Goal: Book appointment/travel/reservation

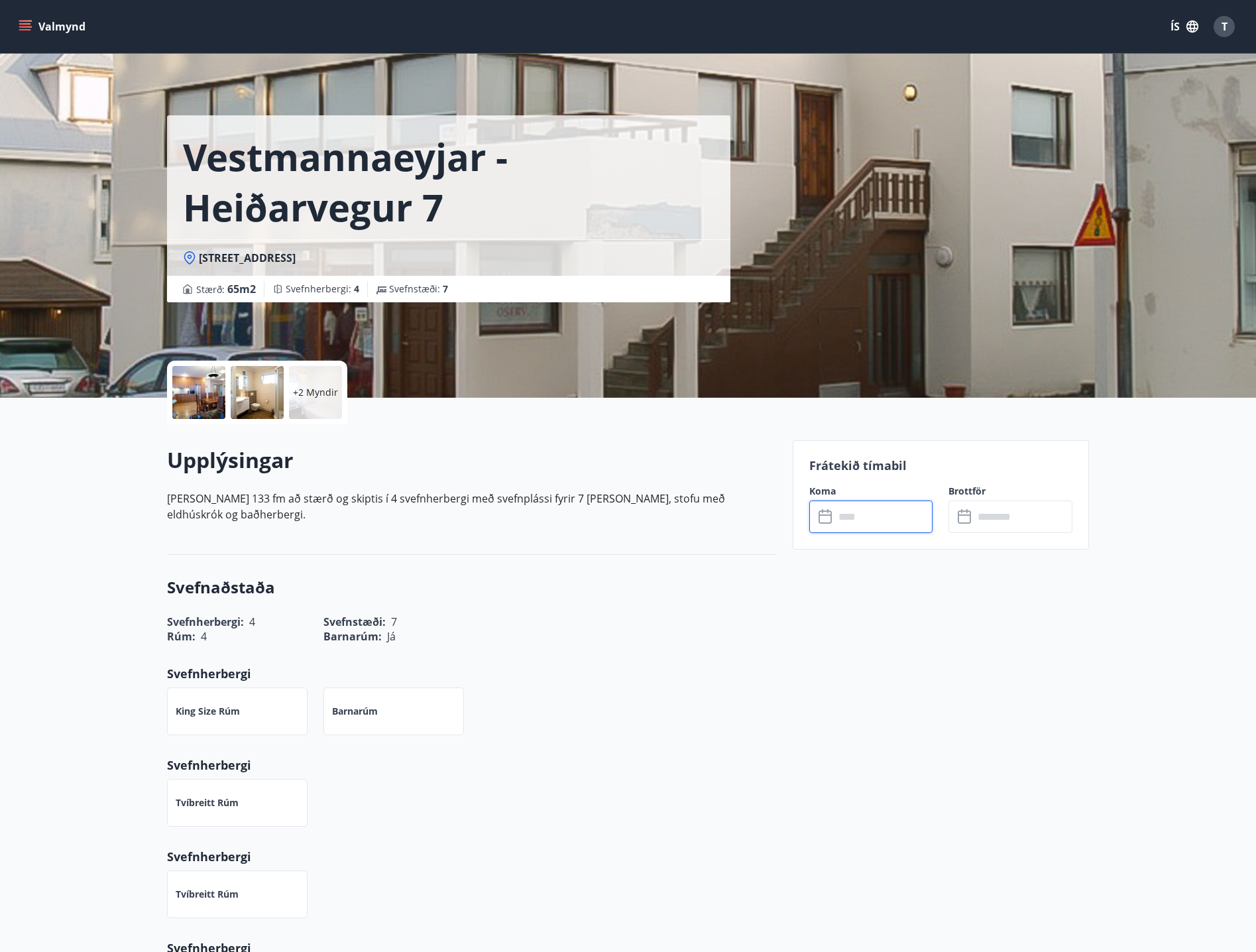
click at [1179, 23] on button "ÍS" at bounding box center [1184, 26] width 42 height 24
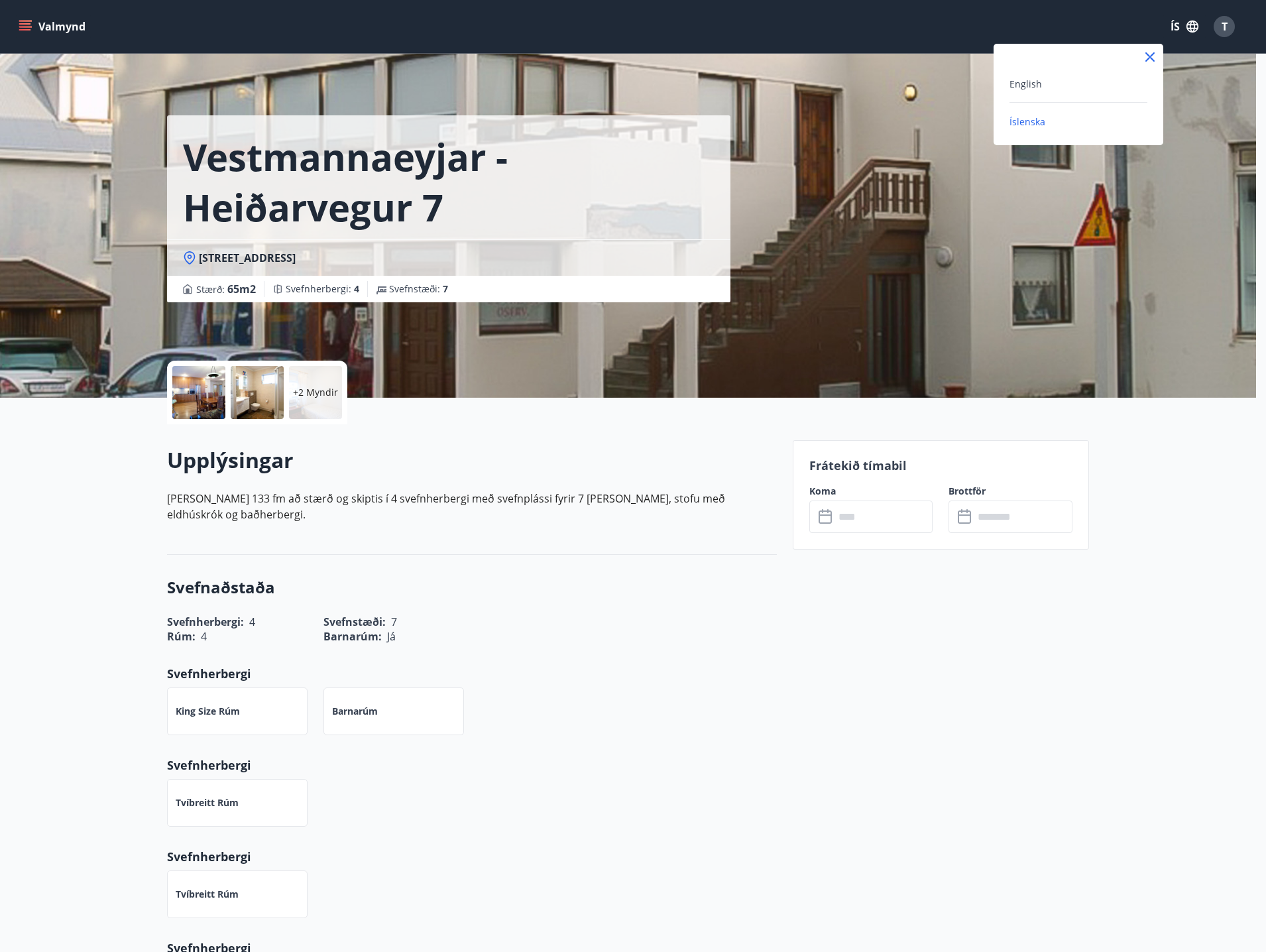
click at [1232, 22] on div at bounding box center [633, 476] width 1266 height 952
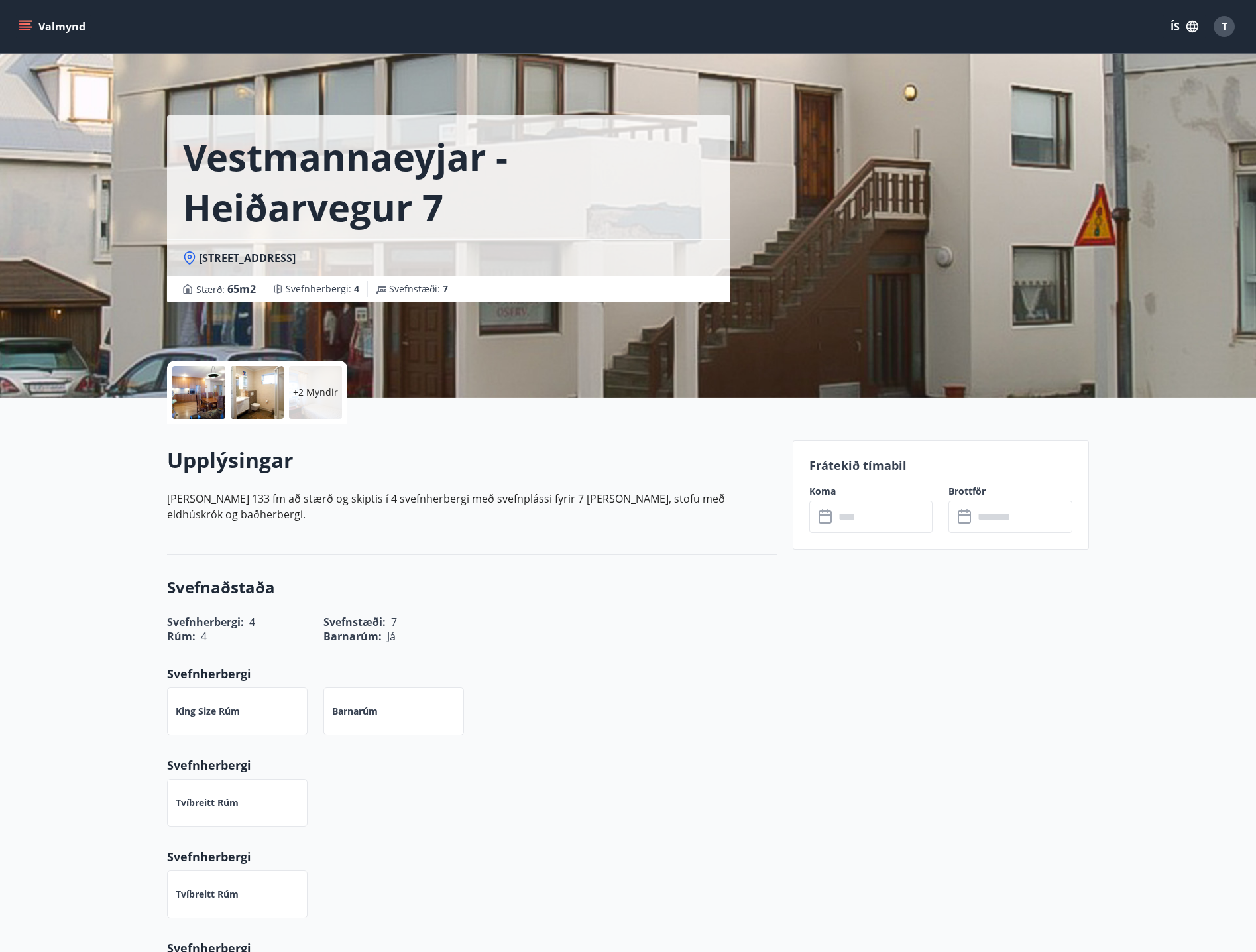
click at [1228, 24] on div "T" at bounding box center [1224, 26] width 21 height 21
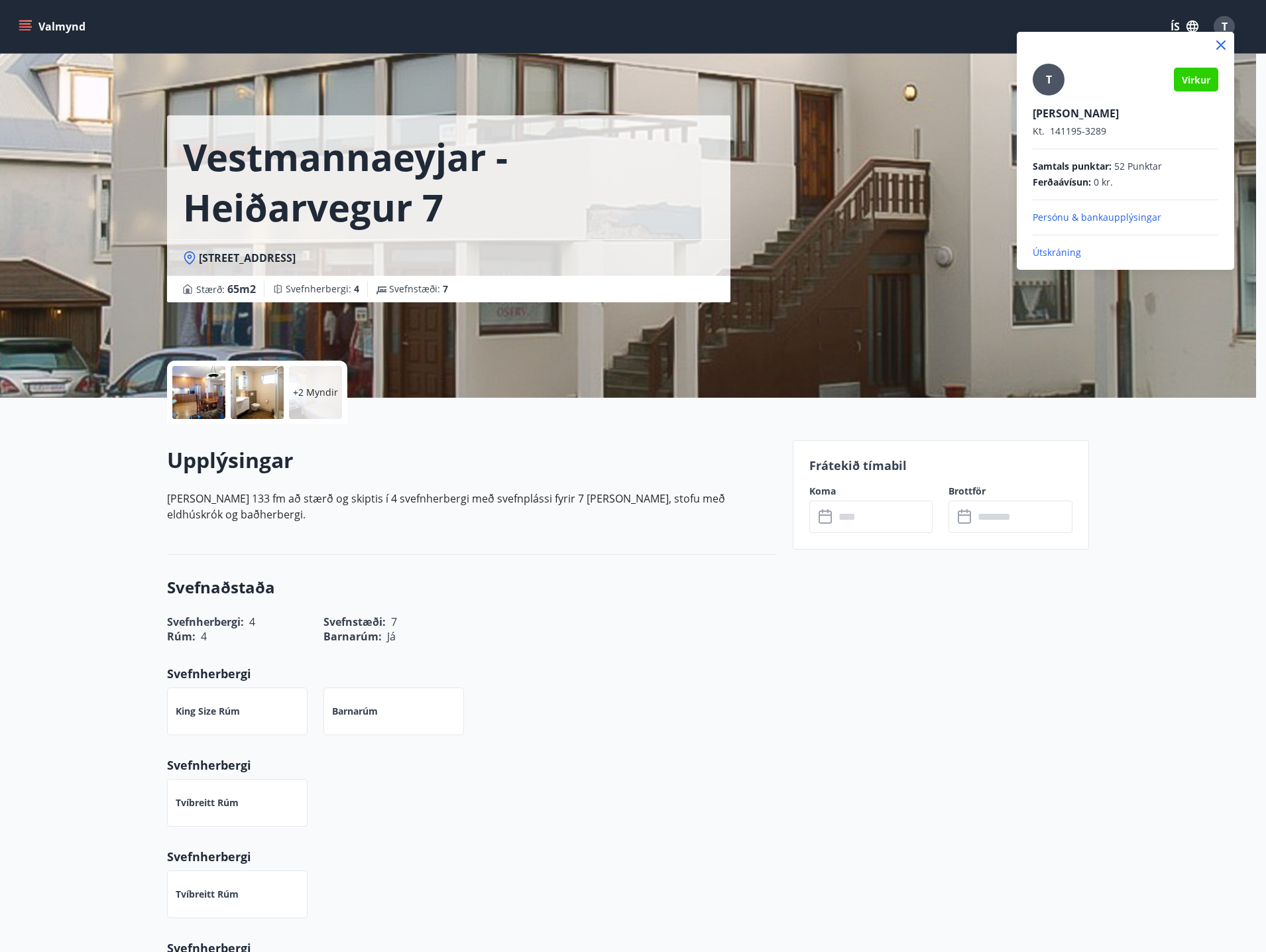
click at [47, 20] on div at bounding box center [633, 476] width 1266 height 952
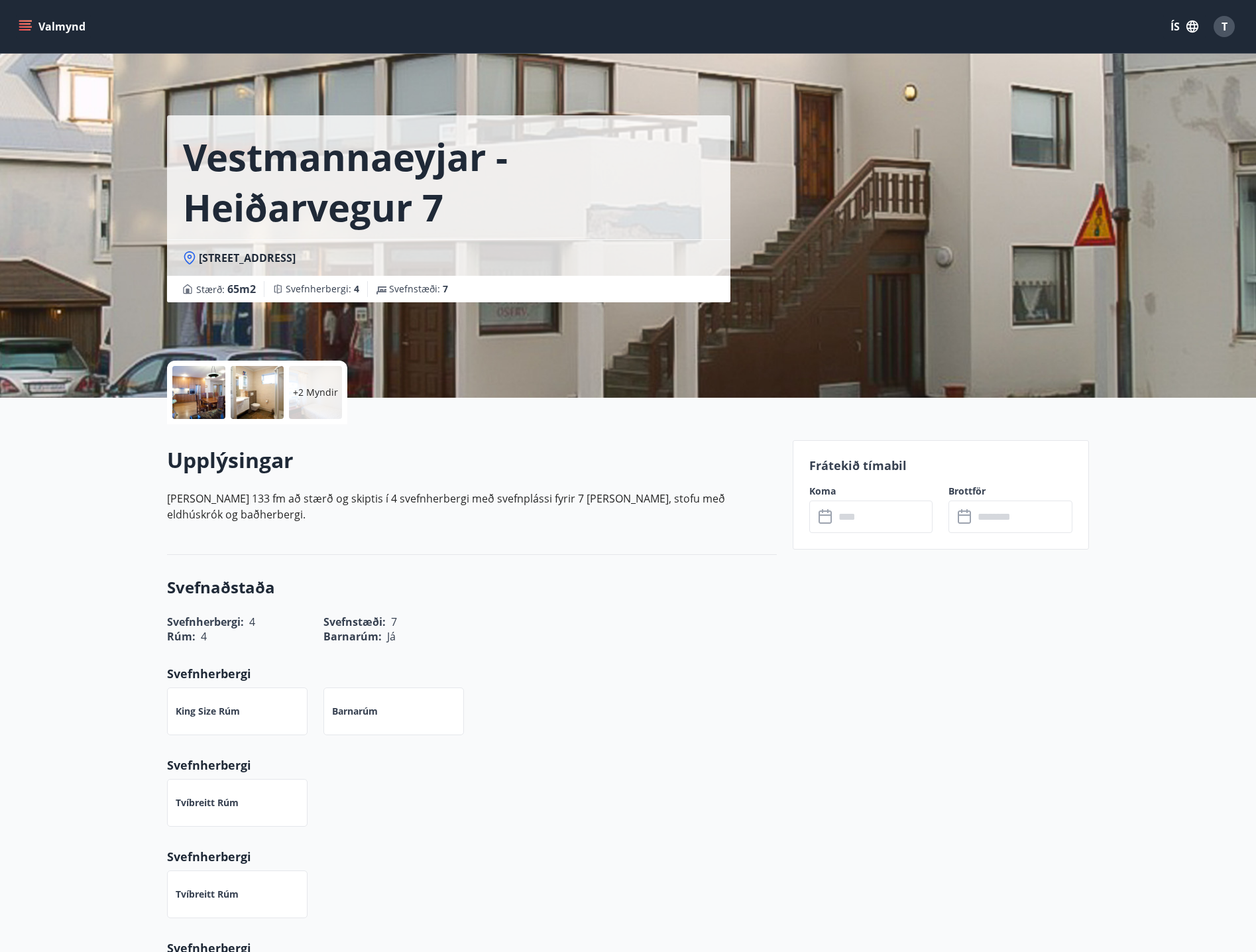
click at [37, 28] on button "Valmynd" at bounding box center [54, 26] width 75 height 24
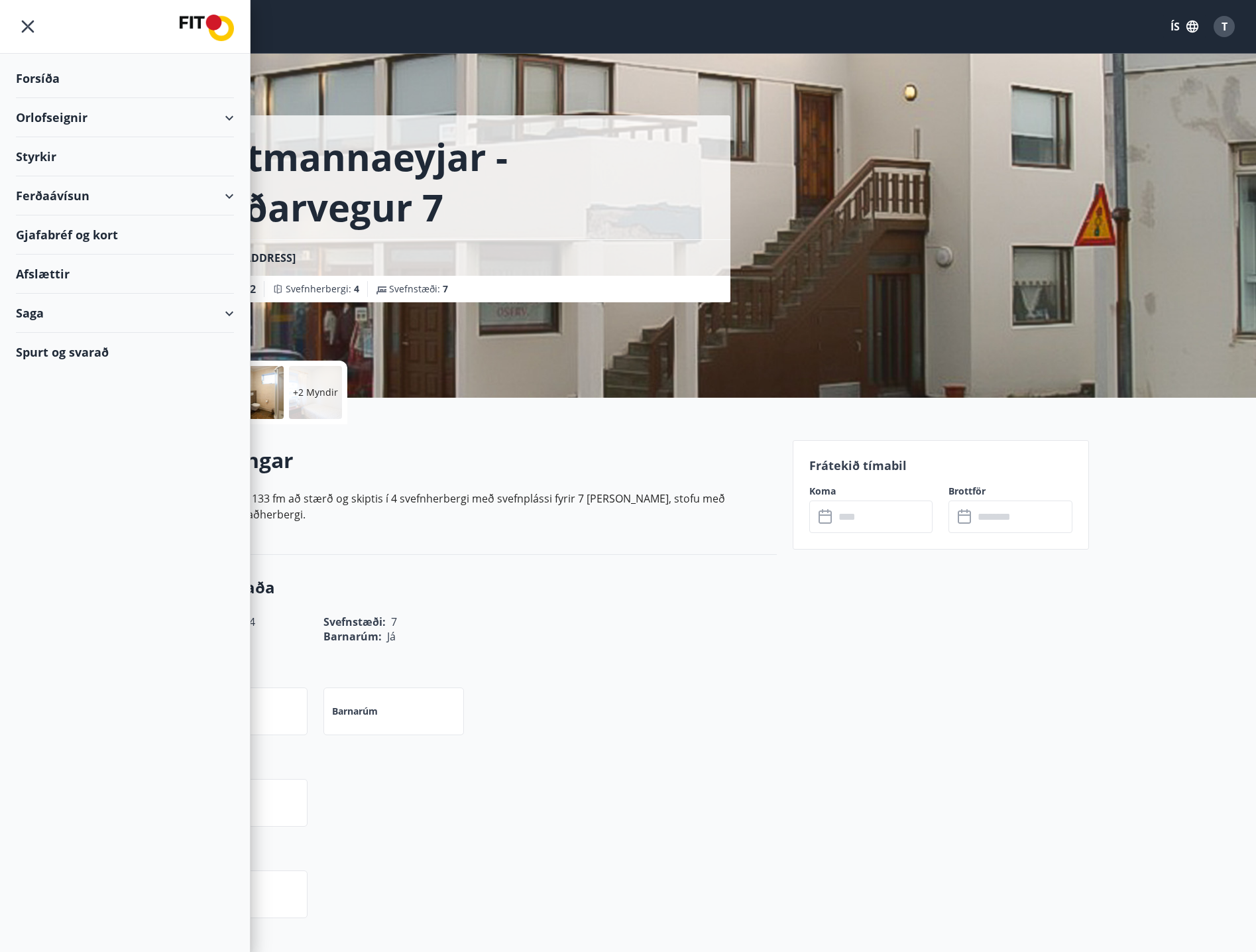
click at [48, 88] on div "Forsíða" at bounding box center [125, 79] width 218 height 39
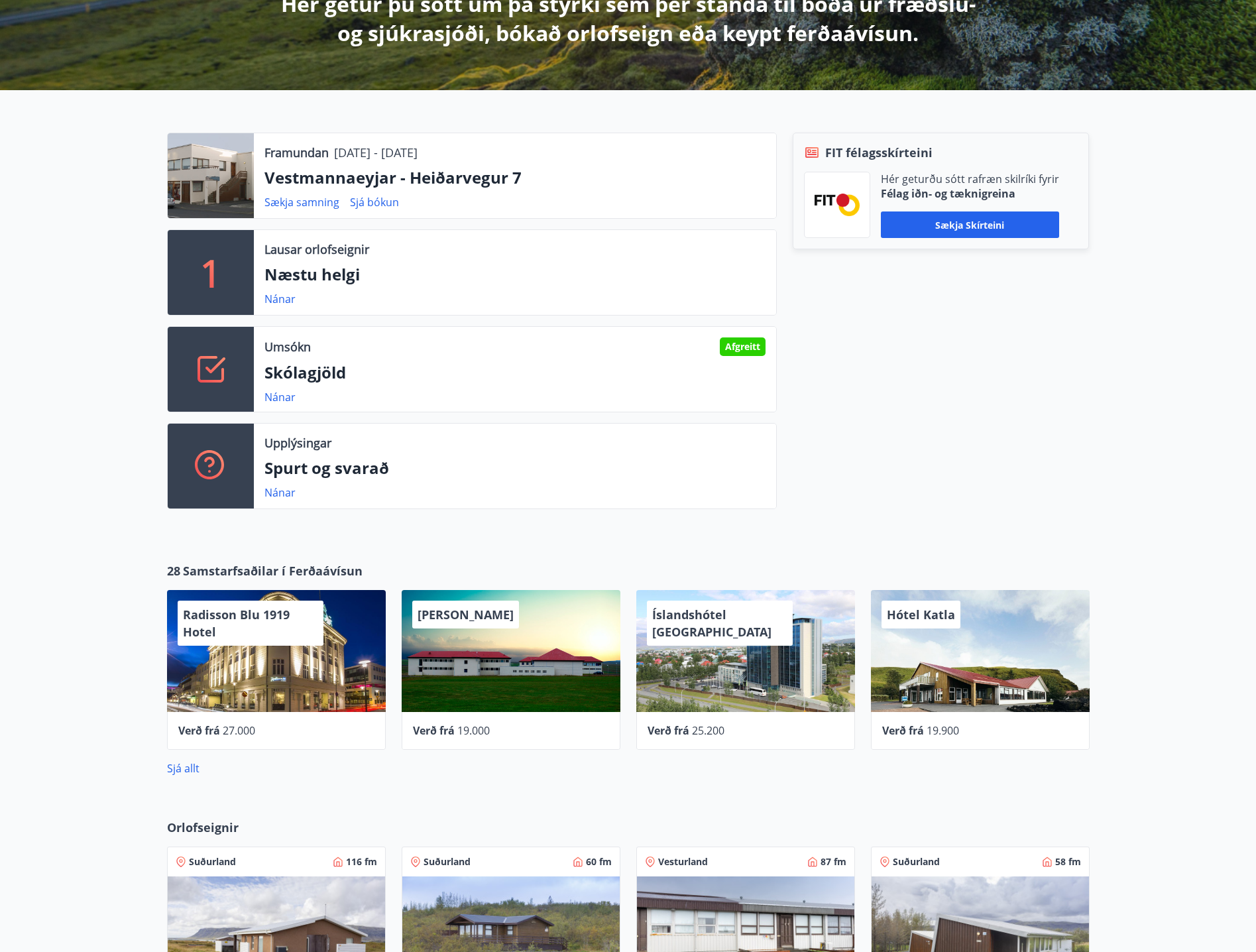
scroll to position [265, 0]
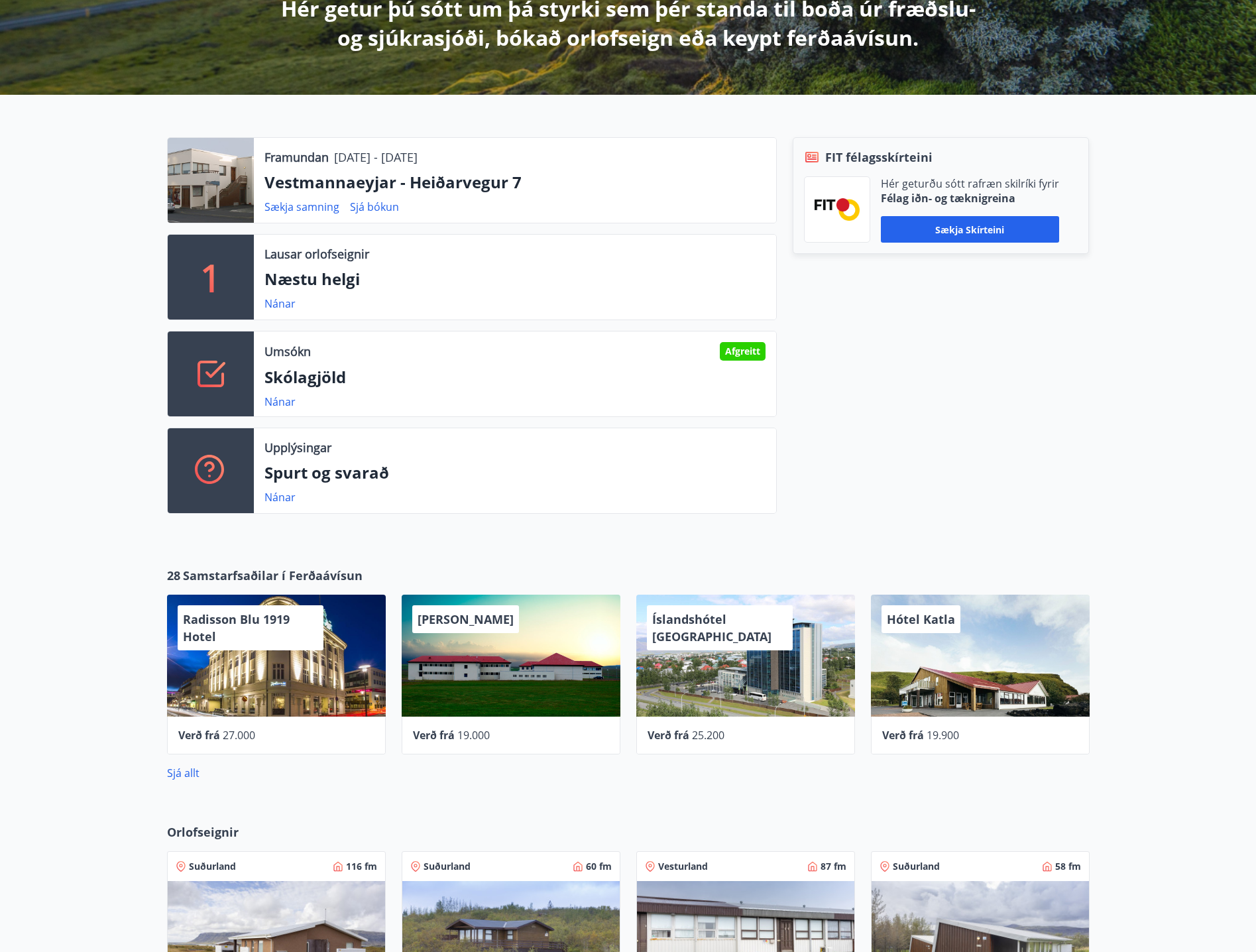
click at [267, 579] on div "Radisson Blu 1919 Hotel Verð frá 27.000" at bounding box center [268, 666] width 234 height 175
click at [192, 772] on link "Sjá allt" at bounding box center [183, 772] width 33 height 15
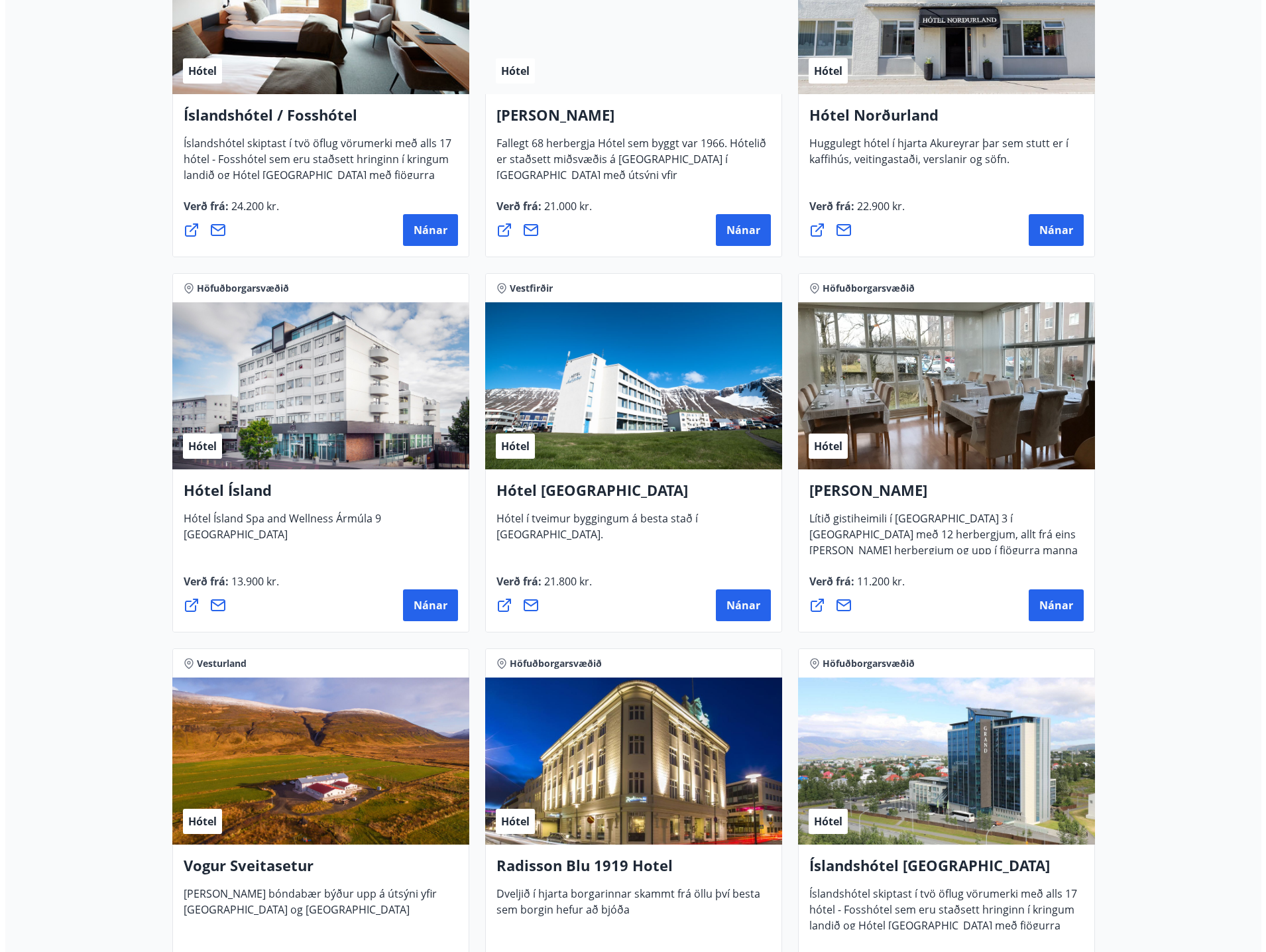
scroll to position [1856, 0]
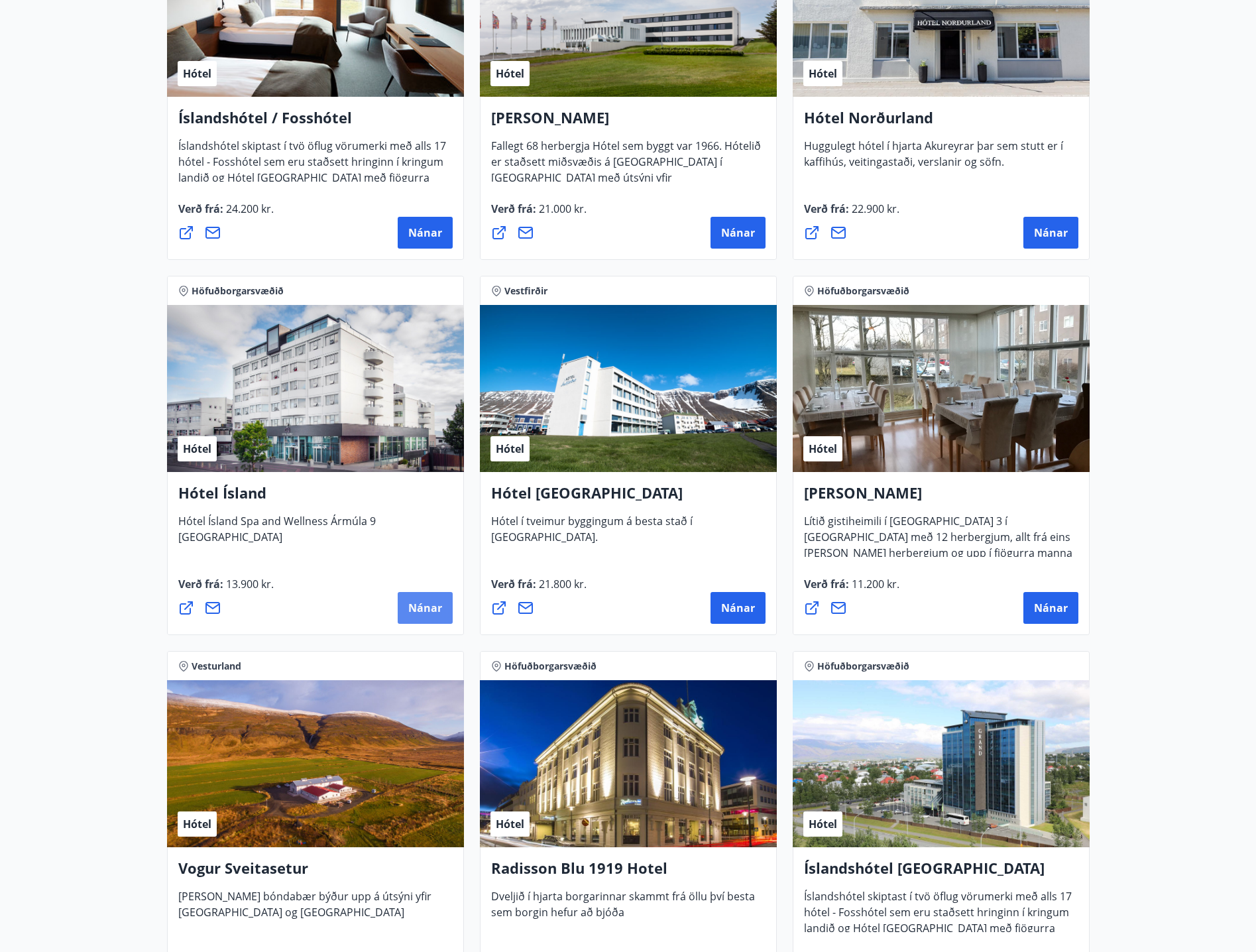
click at [431, 606] on span "Nánar" at bounding box center [425, 608] width 34 height 15
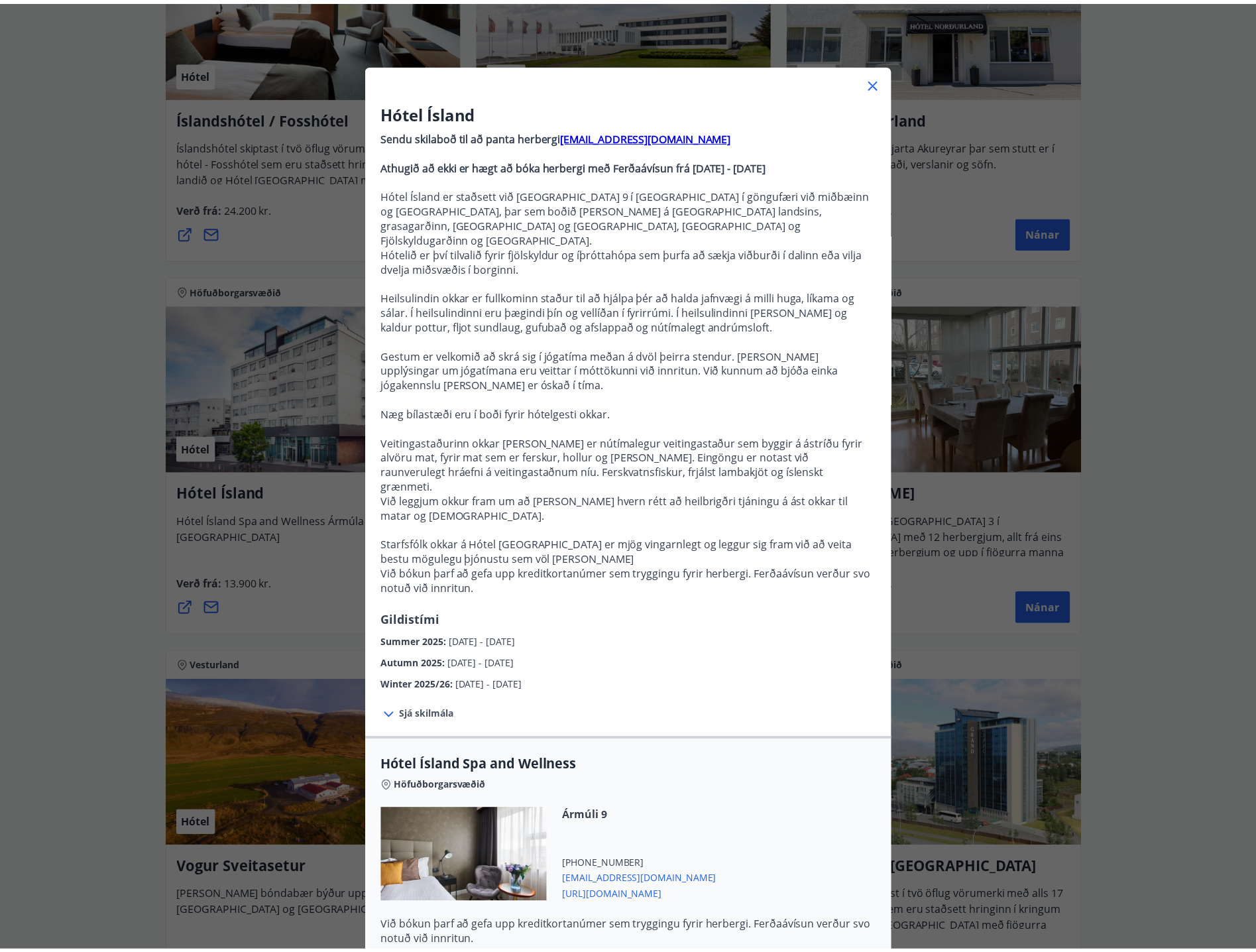
scroll to position [0, 0]
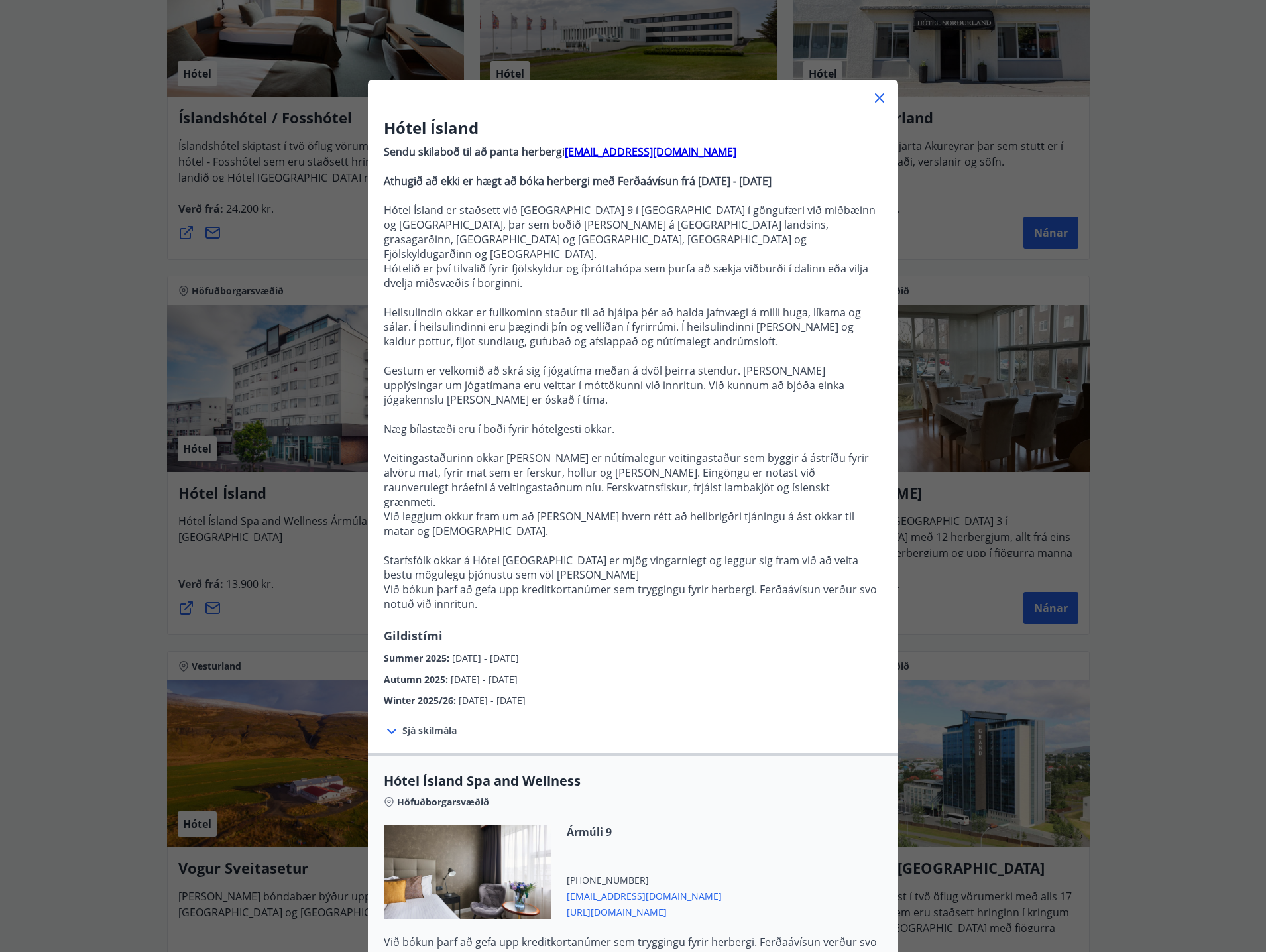
drag, startPoint x: 60, startPoint y: 257, endPoint x: 66, endPoint y: 255, distance: 6.3
click at [66, 257] on div "Hótel Ísland Sendu skilaboð til að panta herbergi [EMAIL_ADDRESS][DOMAIN_NAME] …" at bounding box center [633, 476] width 1266 height 952
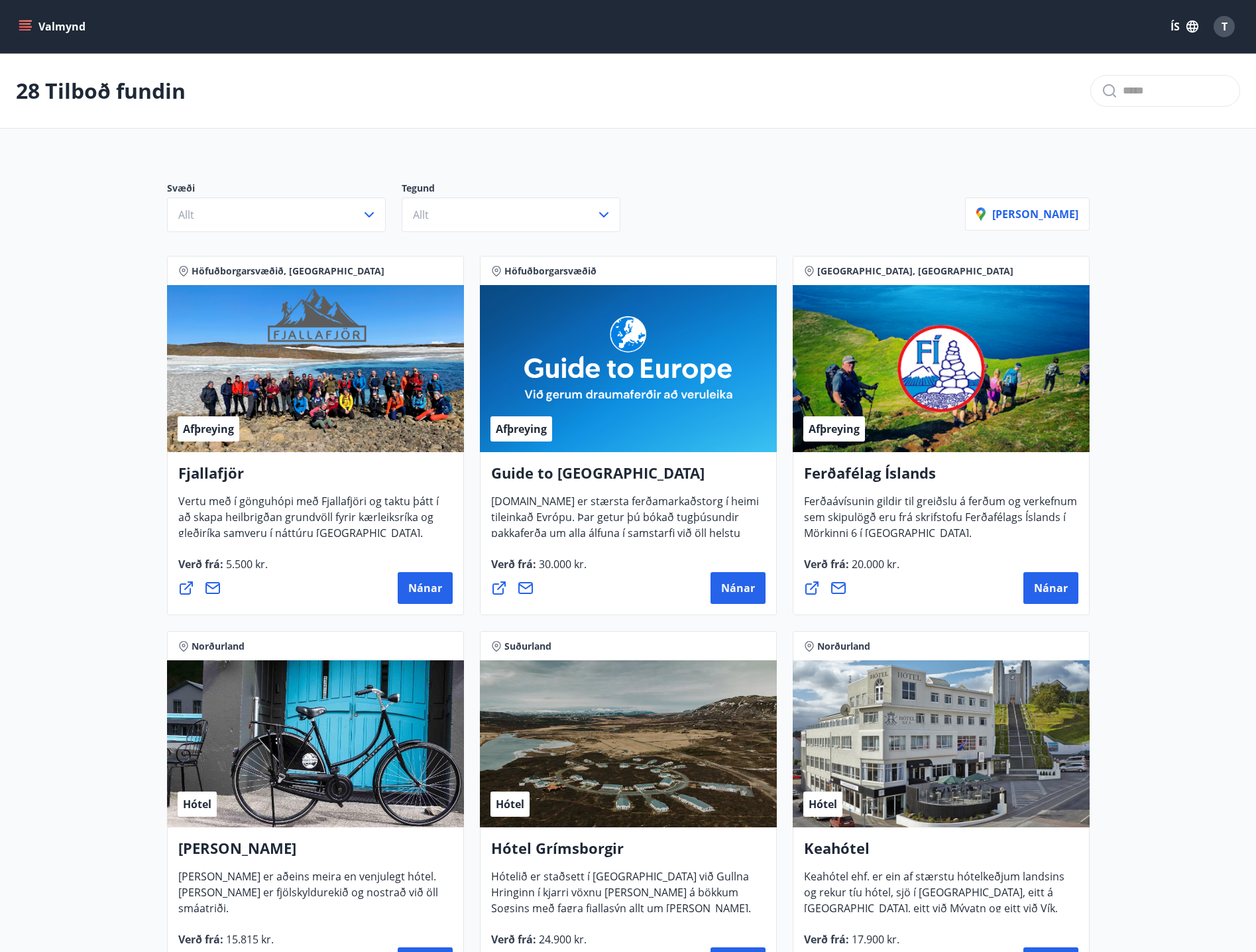
click at [40, 35] on button "Valmynd" at bounding box center [54, 26] width 75 height 24
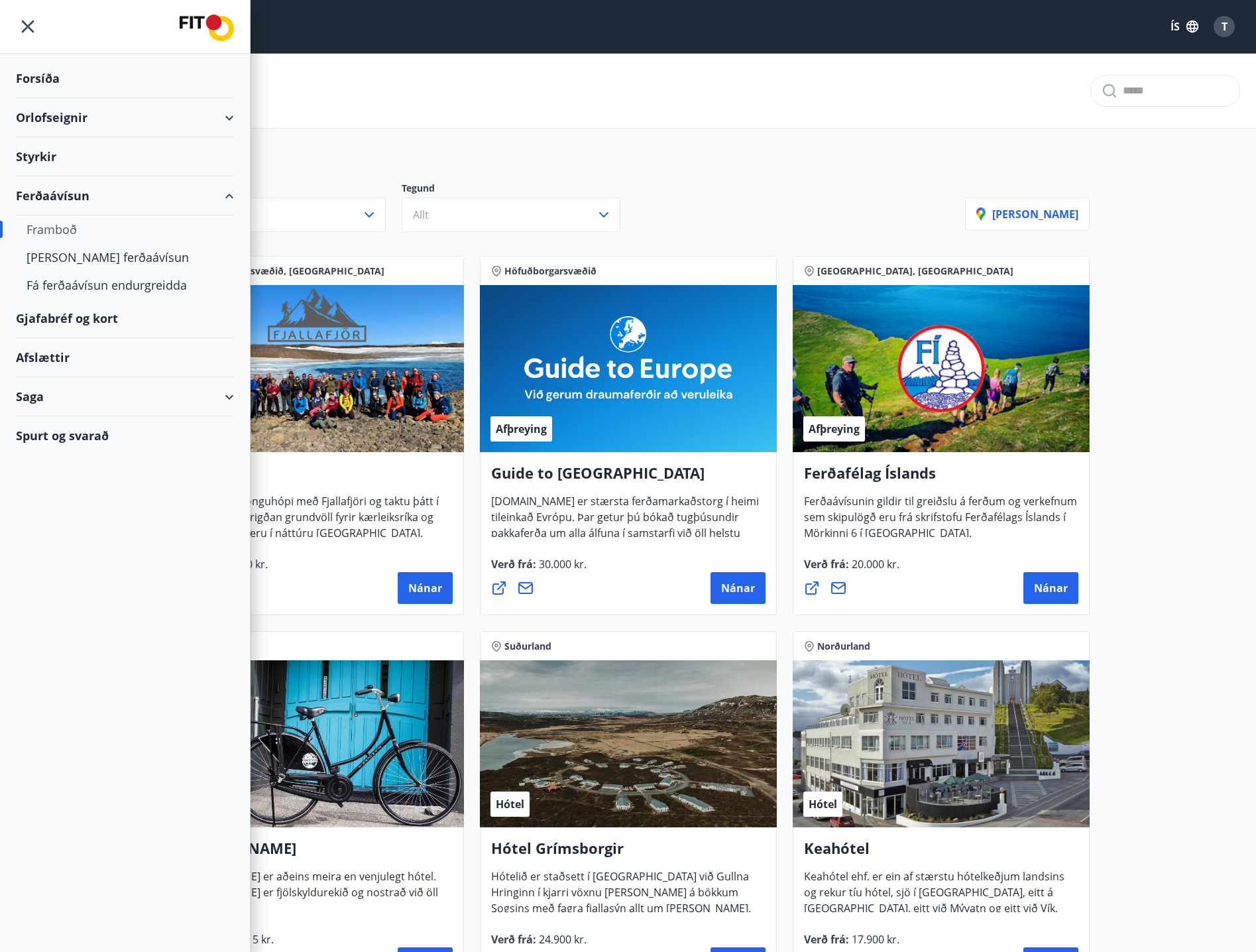
click at [73, 75] on div "Forsíða" at bounding box center [125, 79] width 218 height 39
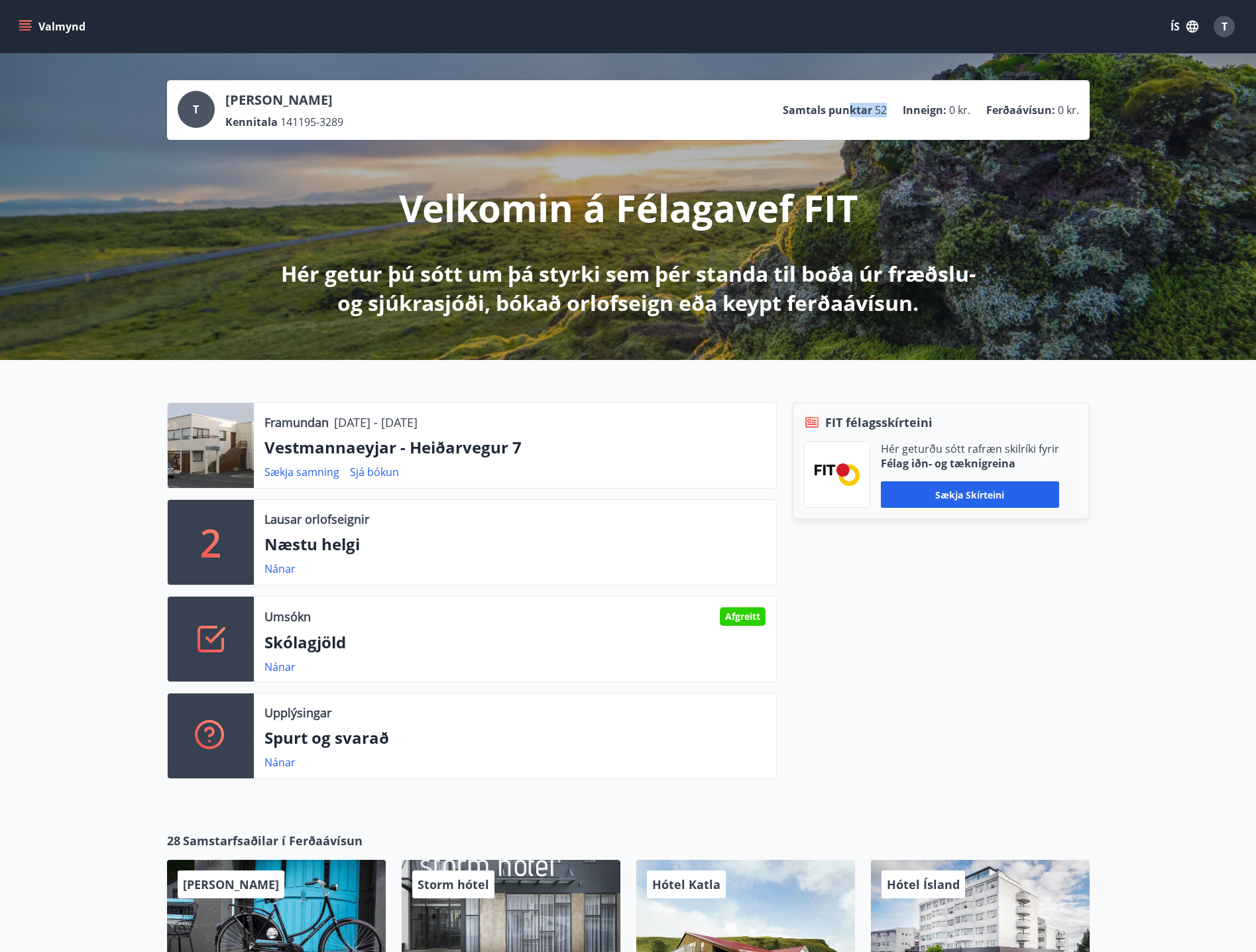
drag, startPoint x: 871, startPoint y: 118, endPoint x: 891, endPoint y: 118, distance: 20.0
click at [891, 118] on ul "Samtals punktar 52 Inneign : 0 kr. Ferðaávísun : 0 kr." at bounding box center [931, 110] width 296 height 25
click at [896, 122] on ul "Samtals punktar 52 Inneign : 0 kr. Ferðaávísun : 0 kr." at bounding box center [931, 110] width 296 height 25
drag, startPoint x: 868, startPoint y: 113, endPoint x: 855, endPoint y: 116, distance: 13.3
click at [855, 116] on li "Samtals punktar 52" at bounding box center [835, 110] width 104 height 15
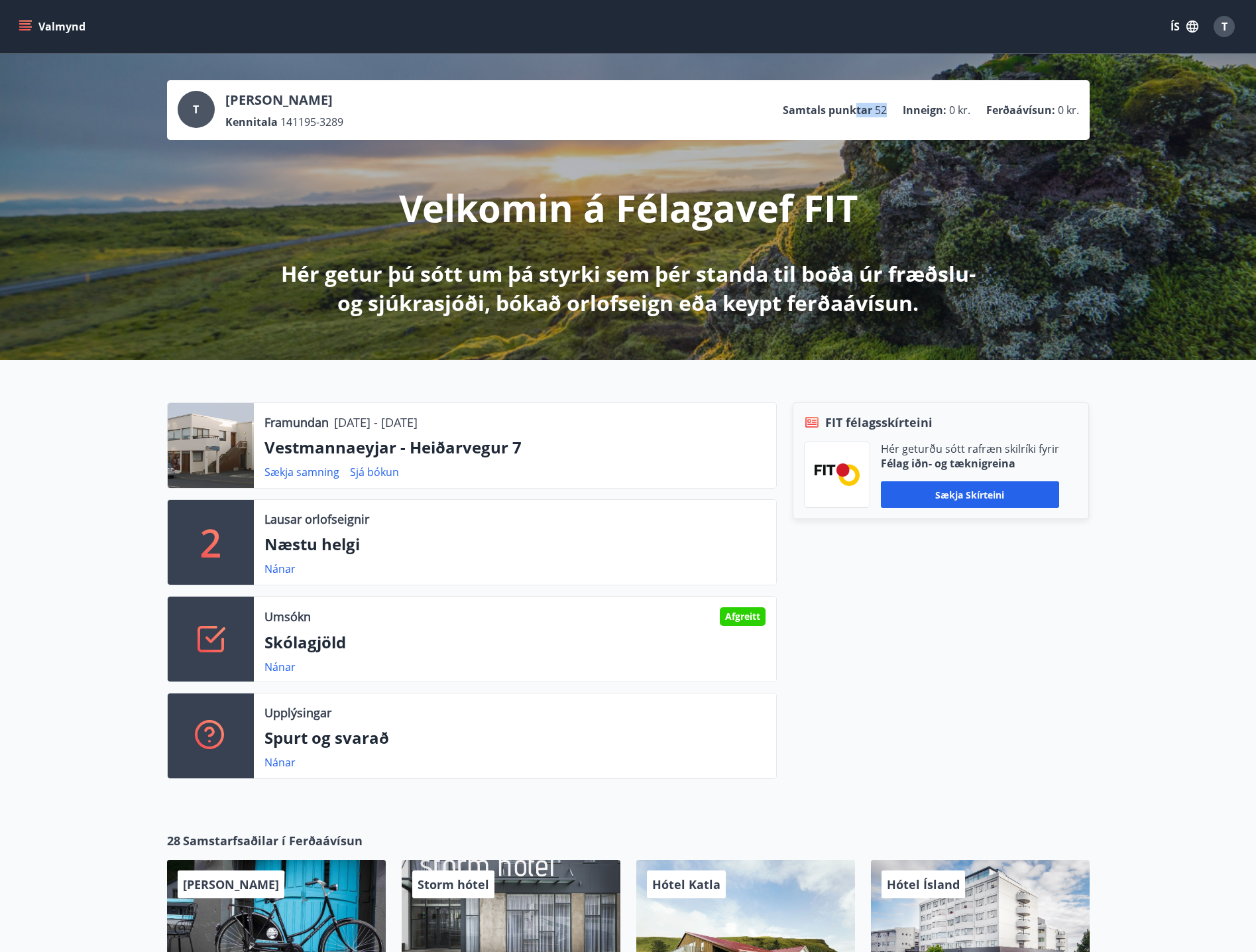
drag, startPoint x: 859, startPoint y: 116, endPoint x: 869, endPoint y: 121, distance: 11.2
click at [860, 116] on p "Samtals punktar" at bounding box center [827, 110] width 90 height 15
click at [869, 121] on ul "Samtals punktar 52 Inneign : 0 kr. Ferðaávísun : 0 kr." at bounding box center [931, 110] width 296 height 25
drag, startPoint x: 878, startPoint y: 112, endPoint x: 889, endPoint y: 112, distance: 11.0
click at [889, 112] on ul "Samtals punktar 52 Inneign : 0 kr. Ferðaávísun : 0 kr." at bounding box center [931, 110] width 296 height 25
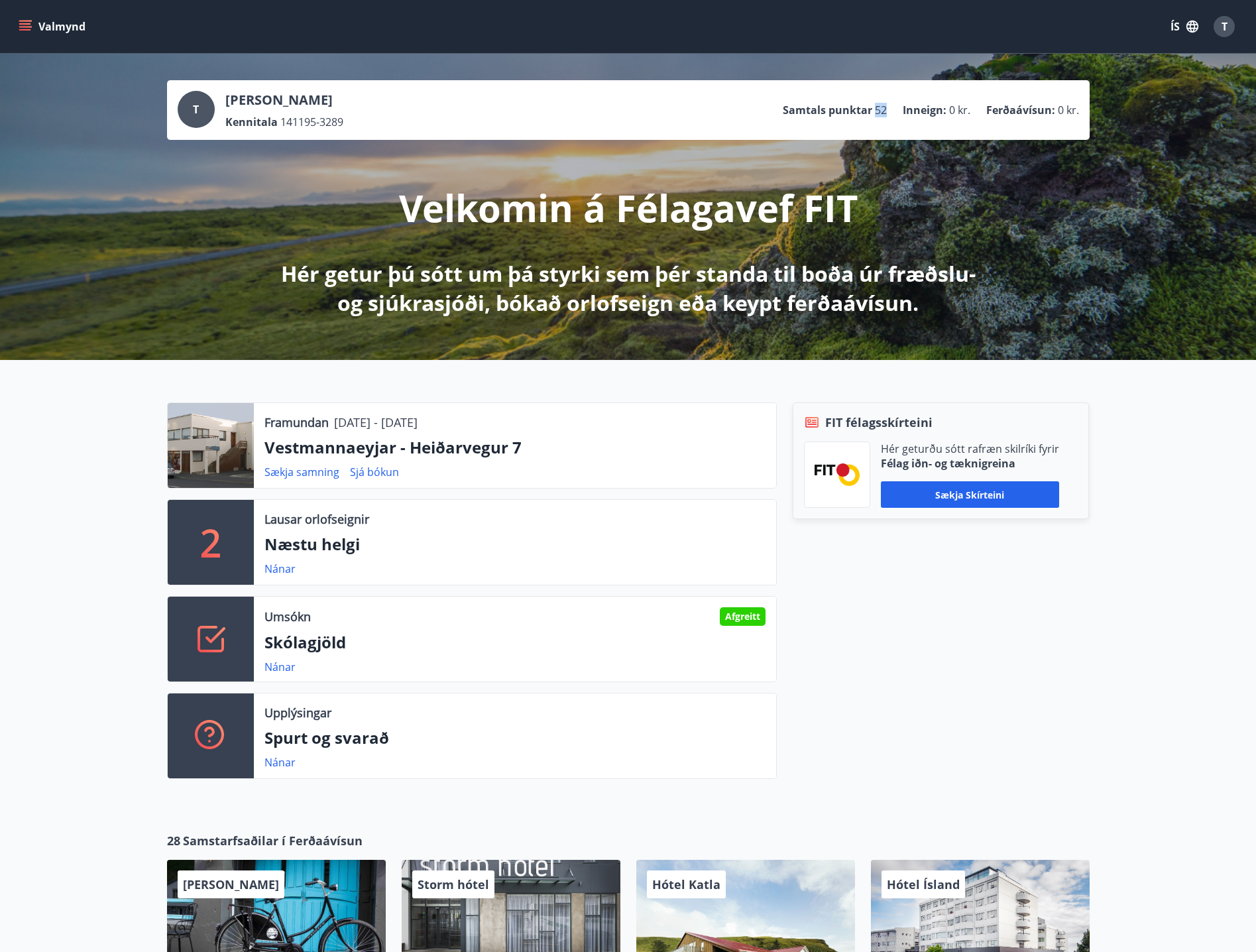
click at [889, 112] on ul "Samtals punktar 52 Inneign : 0 kr. Ferðaávísun : 0 kr." at bounding box center [931, 110] width 296 height 25
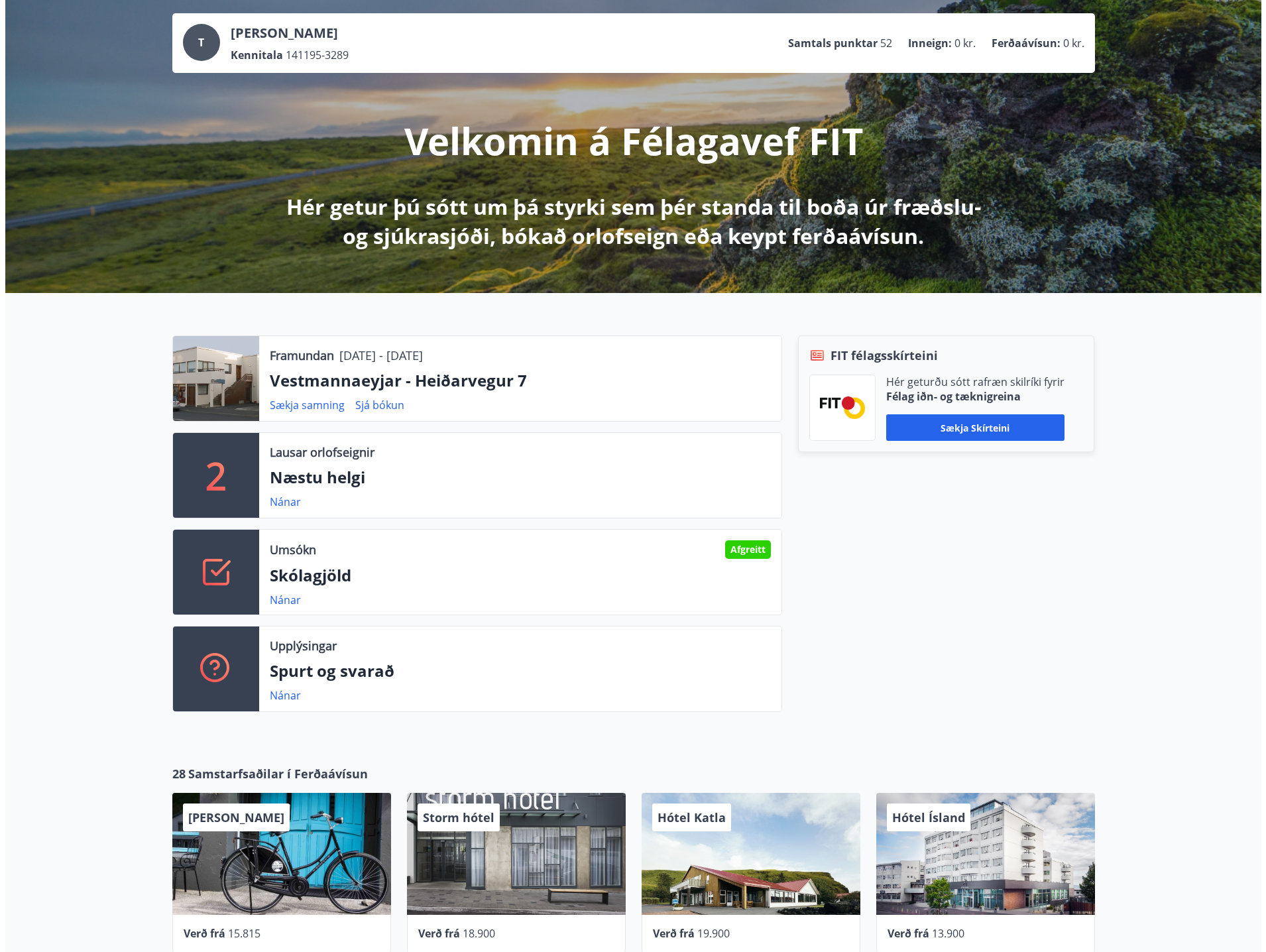
scroll to position [265, 0]
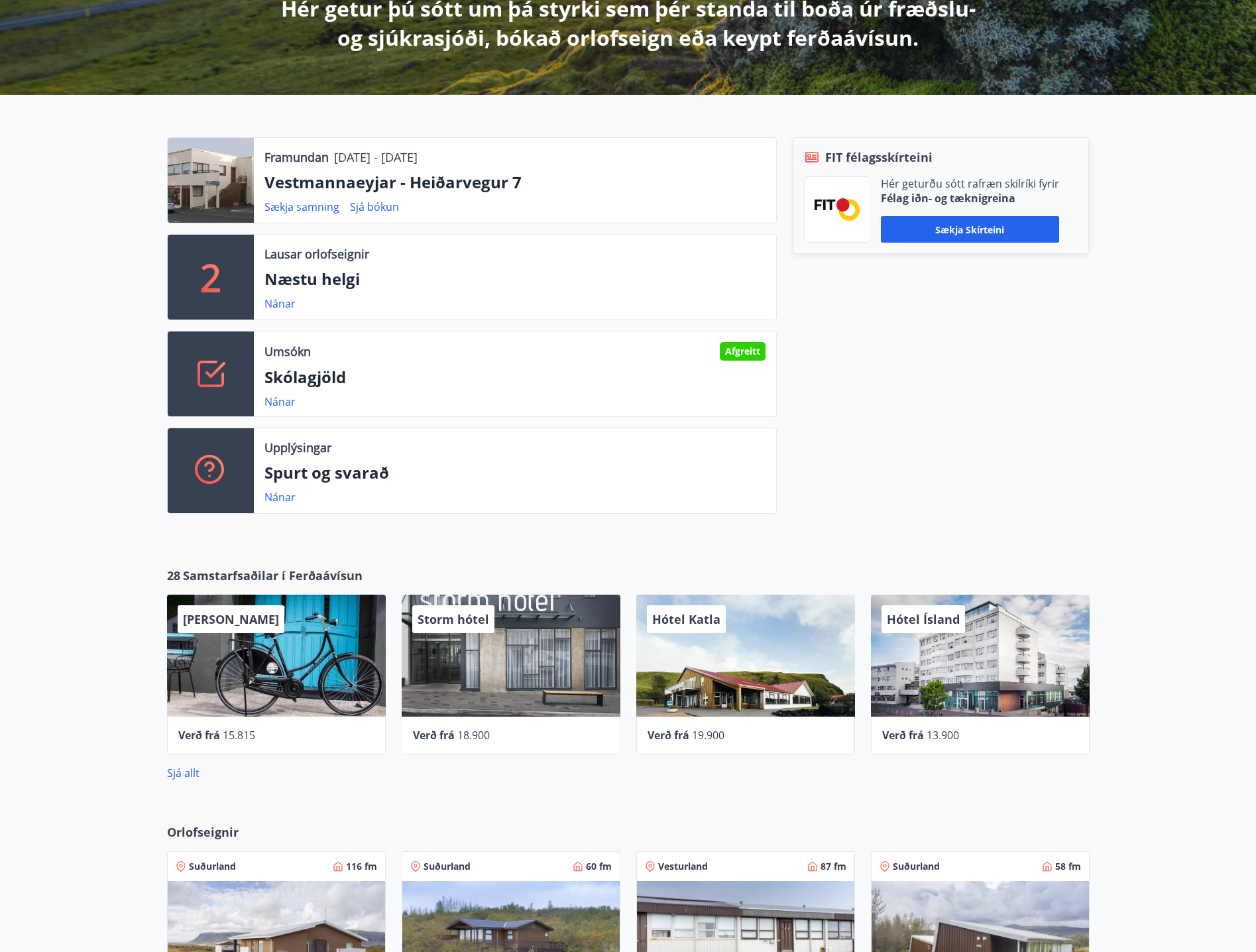
click at [939, 736] on span "13.900" at bounding box center [942, 735] width 33 height 15
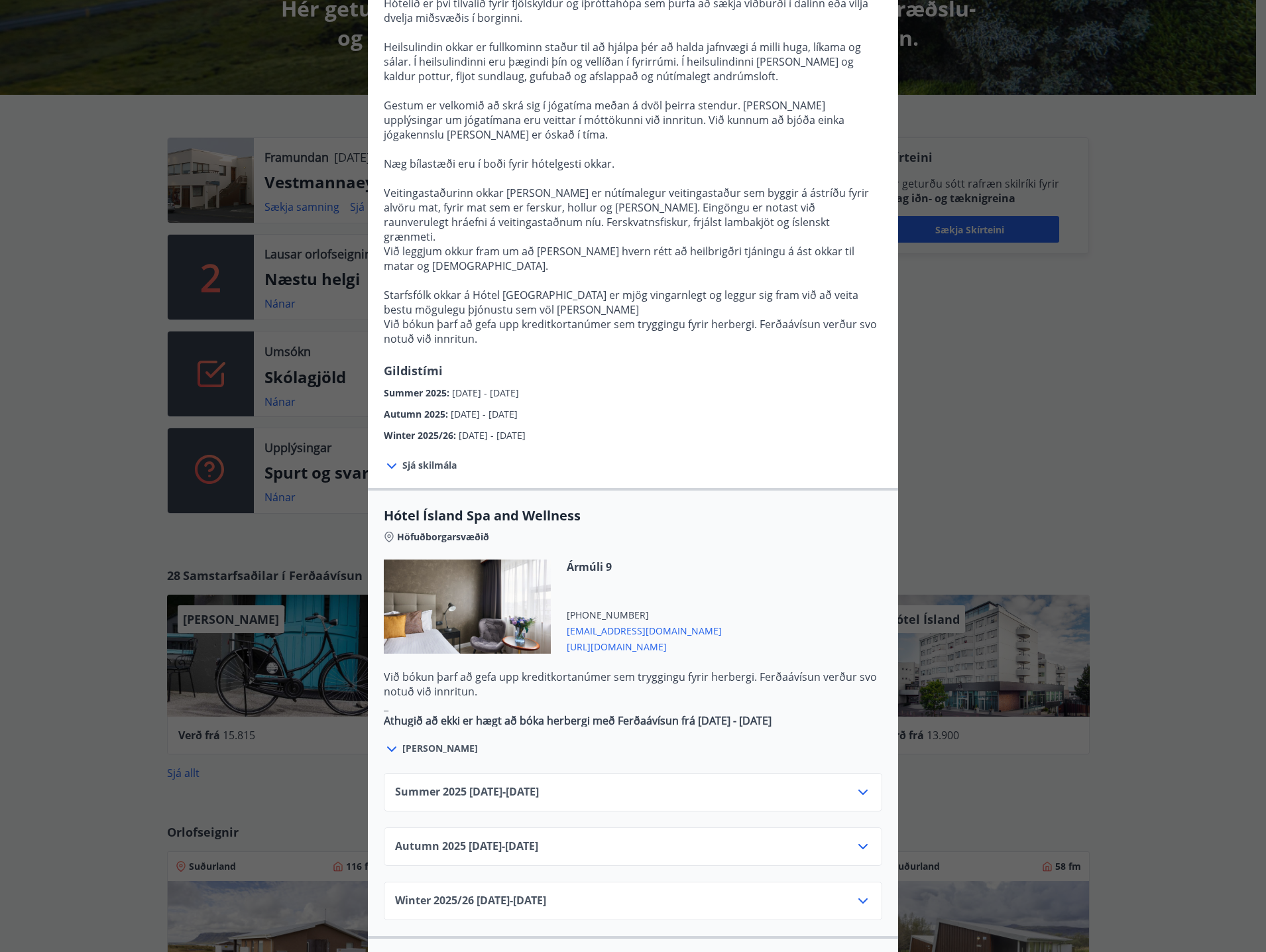
click at [619, 827] on div "Autumn [PHONE_NUMBER][DATE] - [DATE]" at bounding box center [633, 846] width 498 height 38
click at [622, 839] on div "Autumn [PHONE_NUMBER][DATE] - [DATE]" at bounding box center [633, 852] width 476 height 26
click at [861, 839] on icon at bounding box center [863, 846] width 16 height 16
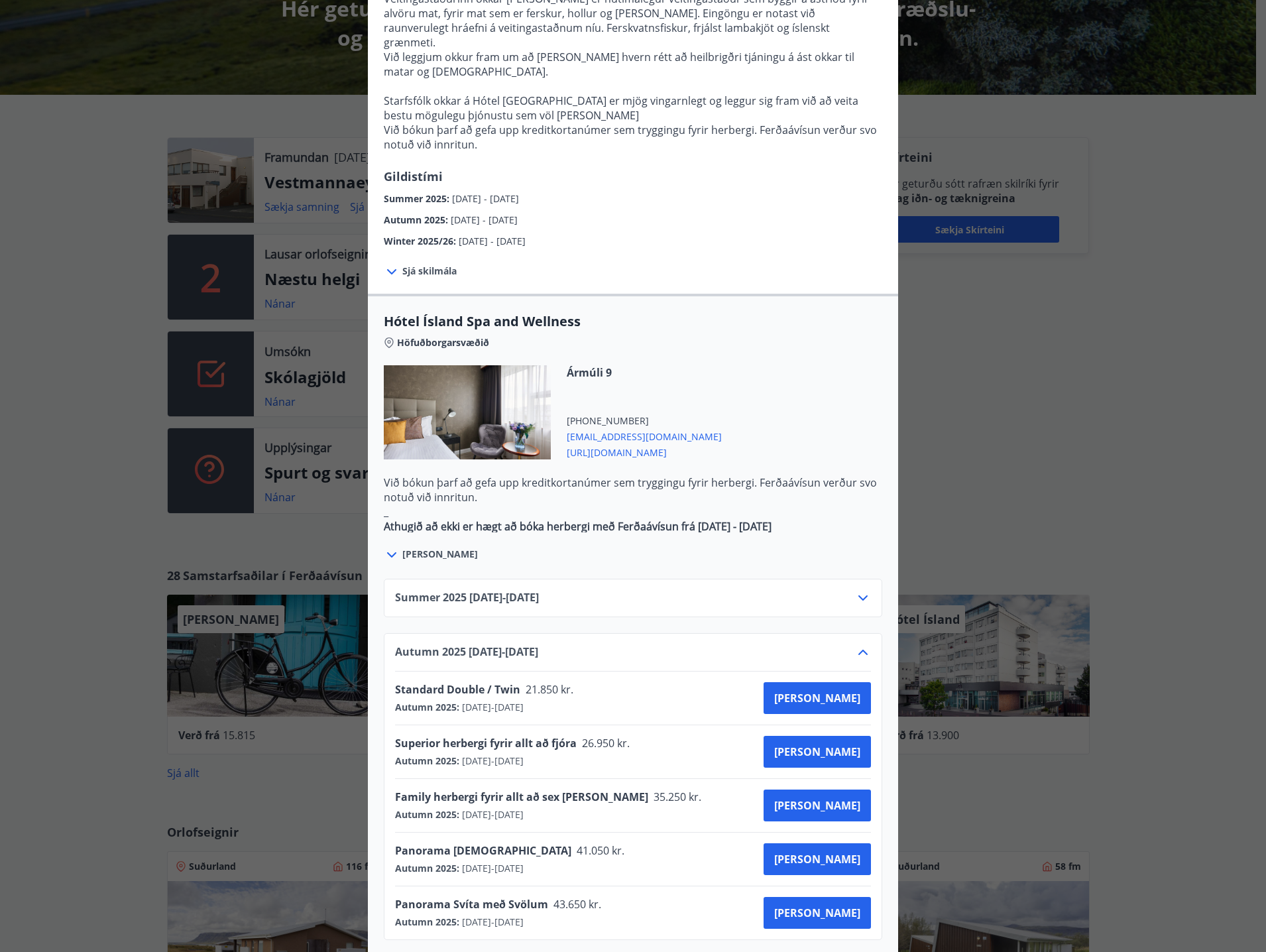
scroll to position [464, 0]
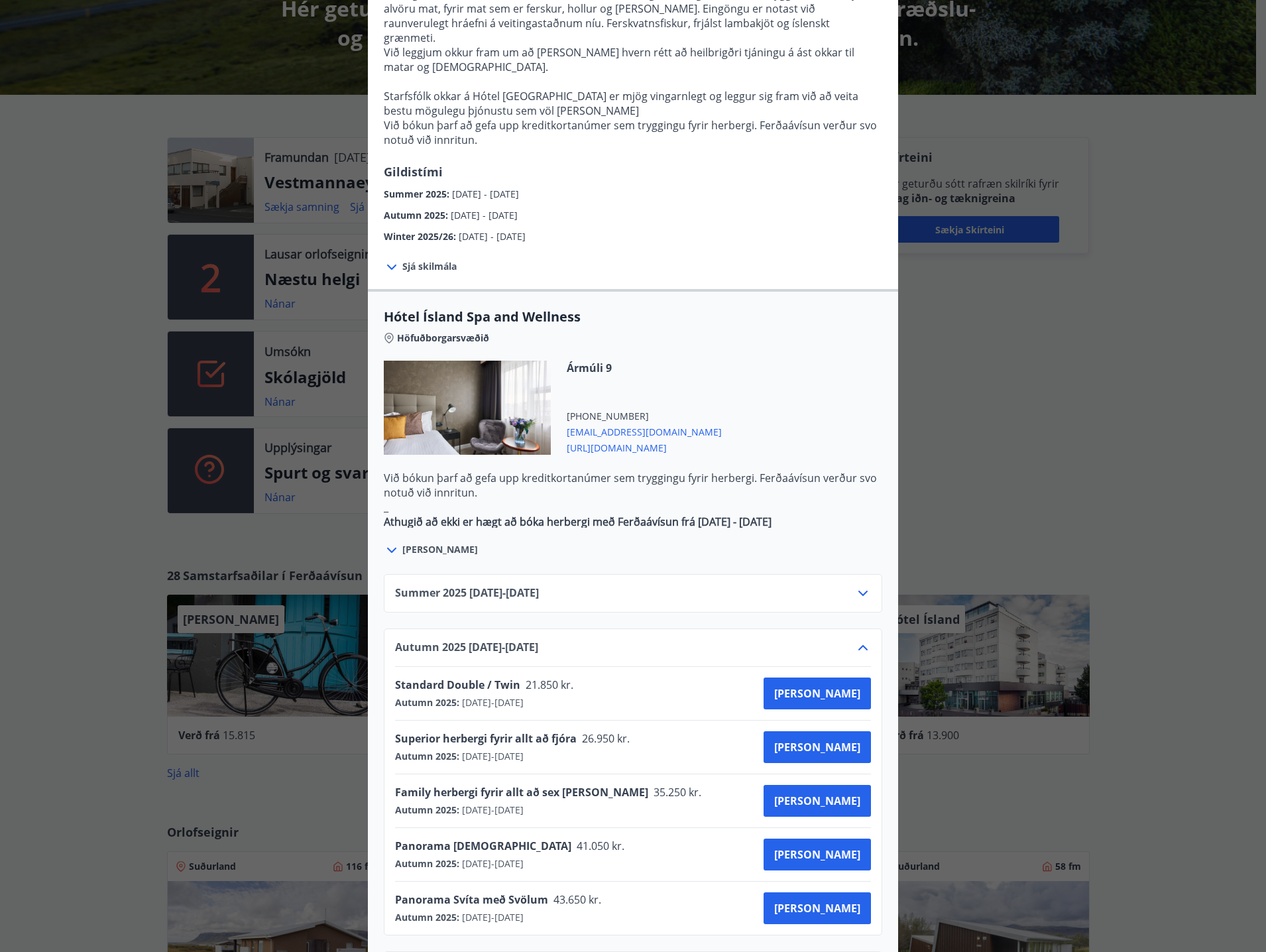
click at [506, 677] on span "Standard Double / Twin" at bounding box center [458, 684] width 125 height 15
click at [997, 438] on div "Hótel Ísland Sendu skilaboð til að panta herbergi [EMAIL_ADDRESS][DOMAIN_NAME] …" at bounding box center [633, 12] width 1266 height 952
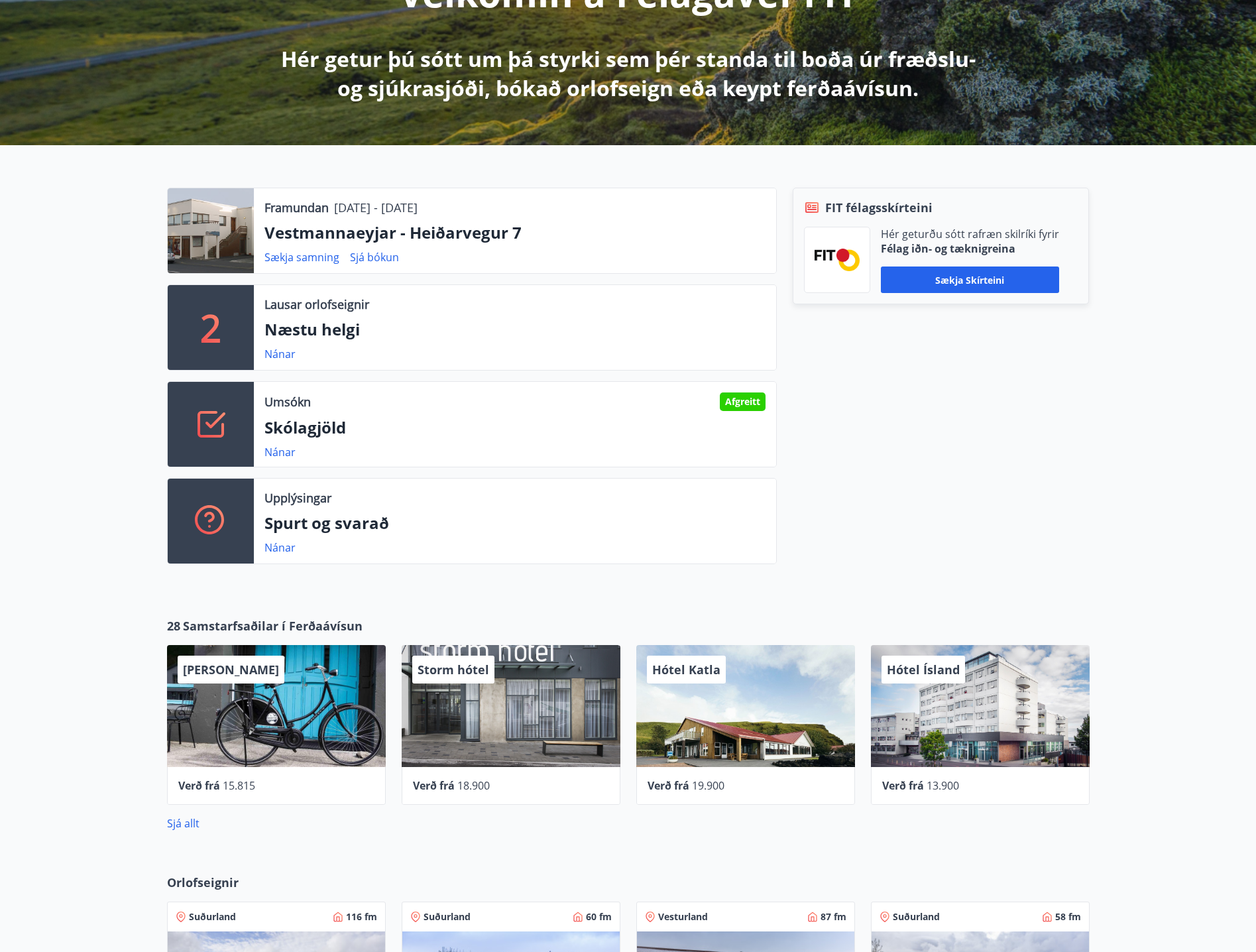
scroll to position [66, 0]
